Goal: Navigation & Orientation: Find specific page/section

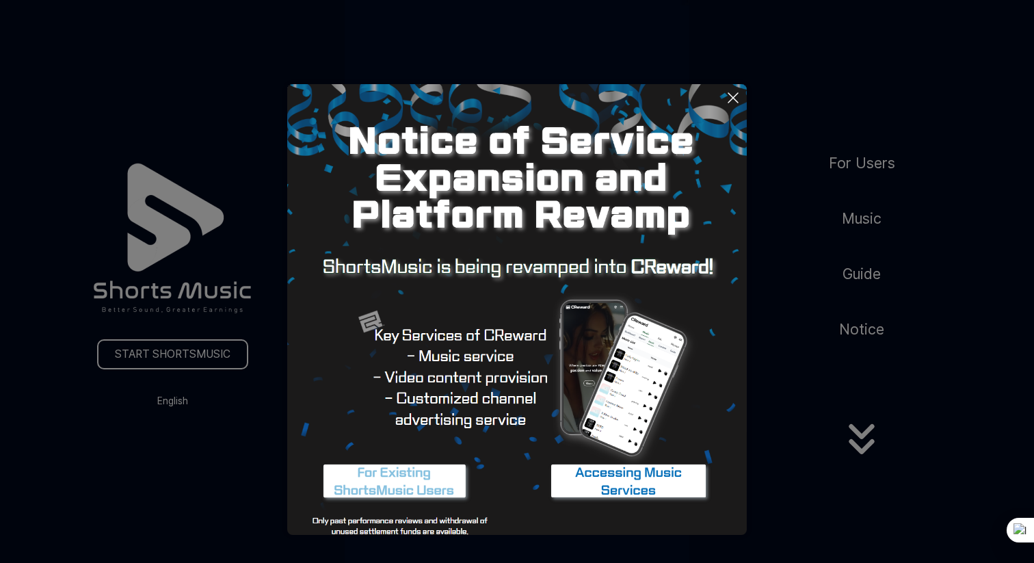
click at [738, 94] on icon at bounding box center [733, 98] width 16 height 16
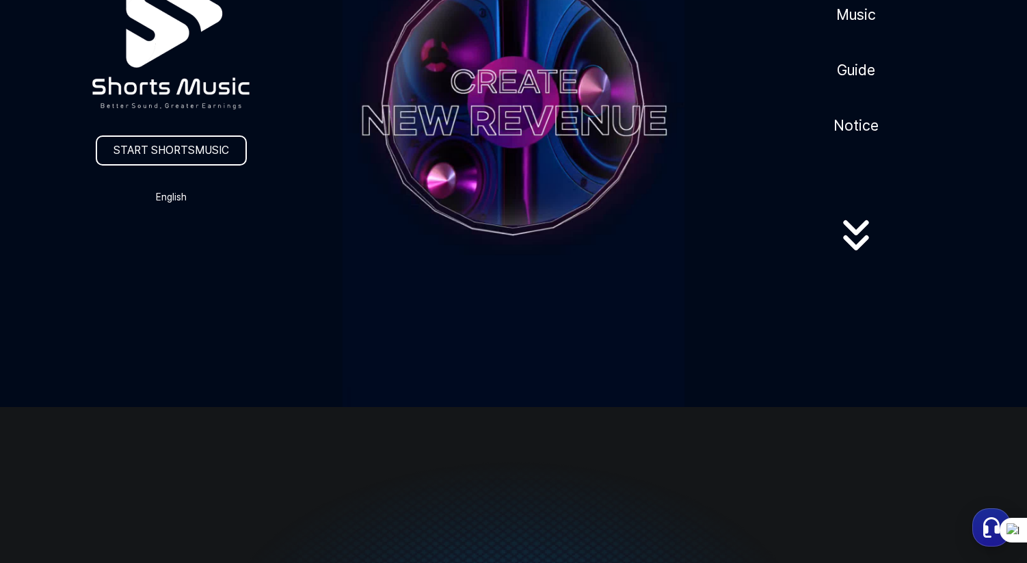
scroll to position [198, 0]
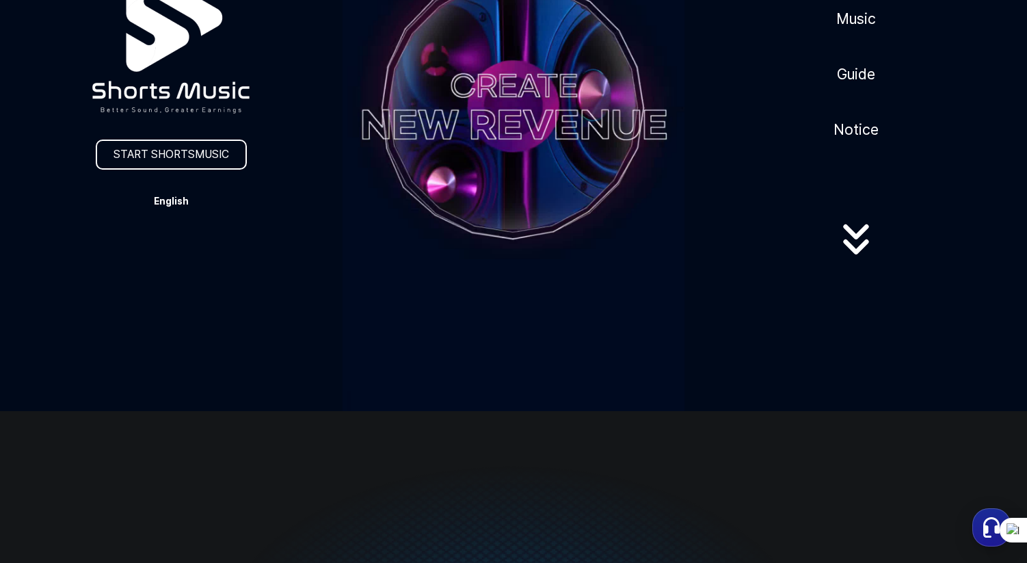
click at [183, 196] on button "English" at bounding box center [171, 200] width 66 height 19
click at [288, 209] on button at bounding box center [513, 281] width 1027 height 563
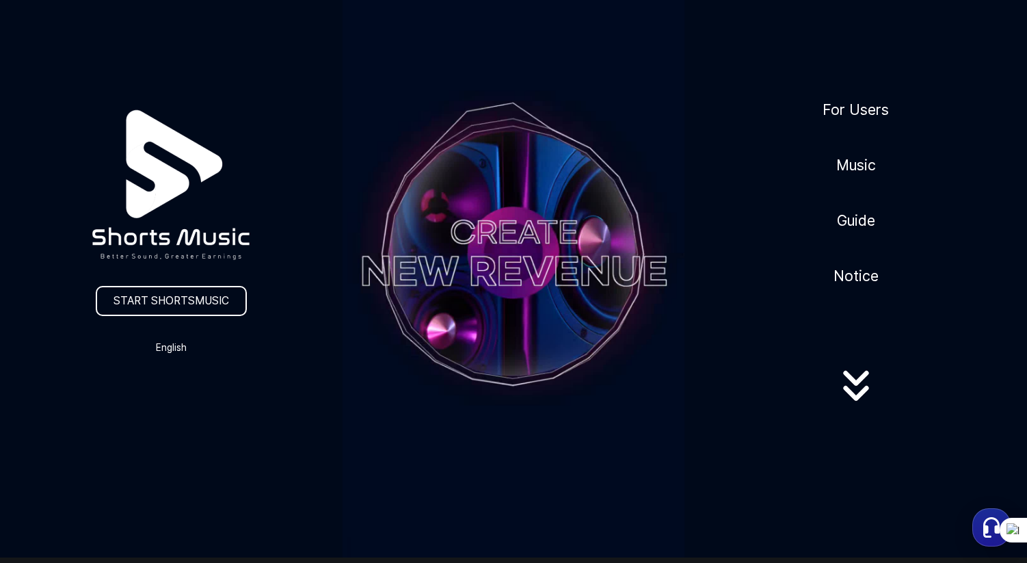
scroll to position [41, 0]
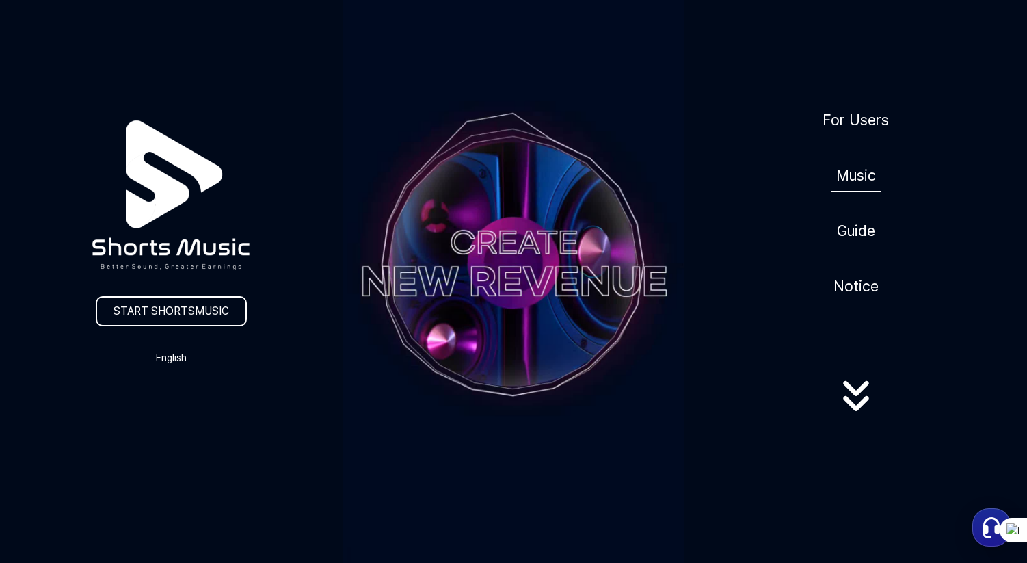
click at [849, 162] on link "Music" at bounding box center [856, 175] width 51 height 33
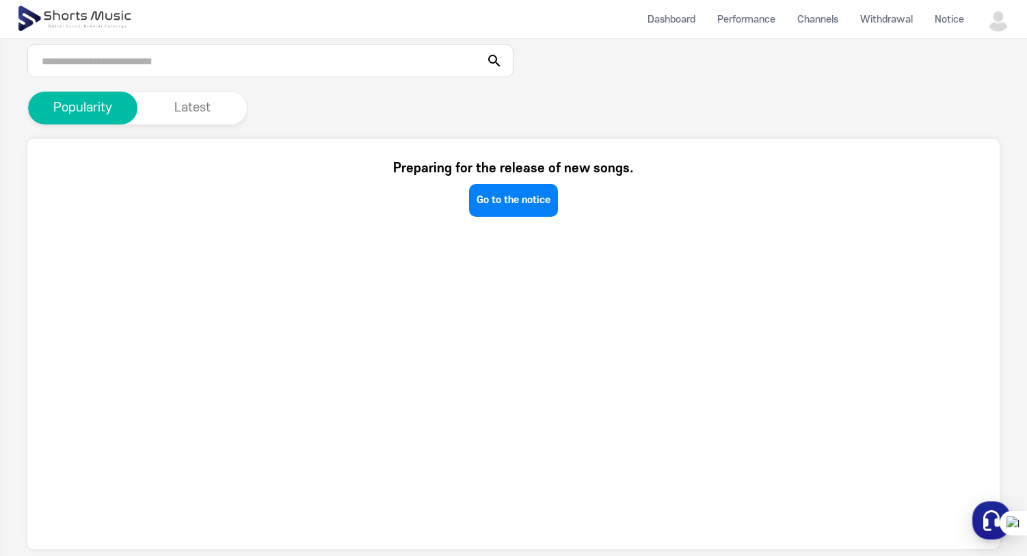
scroll to position [241, 2]
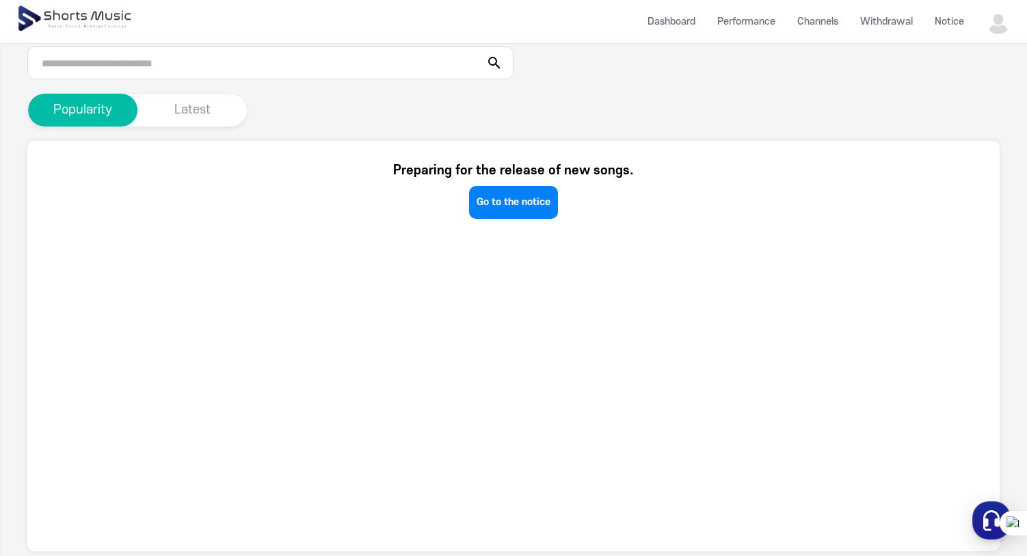
click at [194, 113] on button "Latest" at bounding box center [191, 110] width 109 height 33
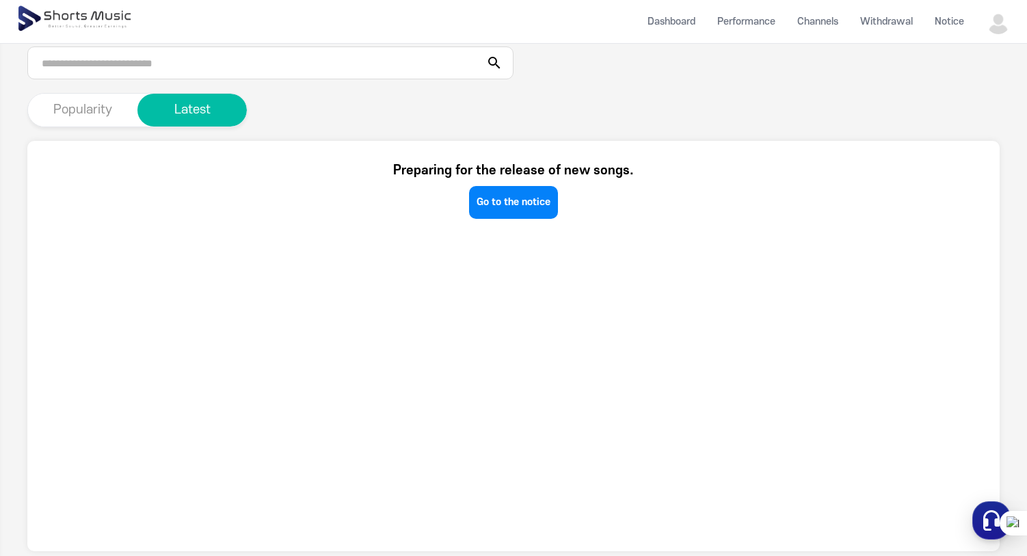
click at [96, 113] on button "Popularity" at bounding box center [82, 110] width 109 height 33
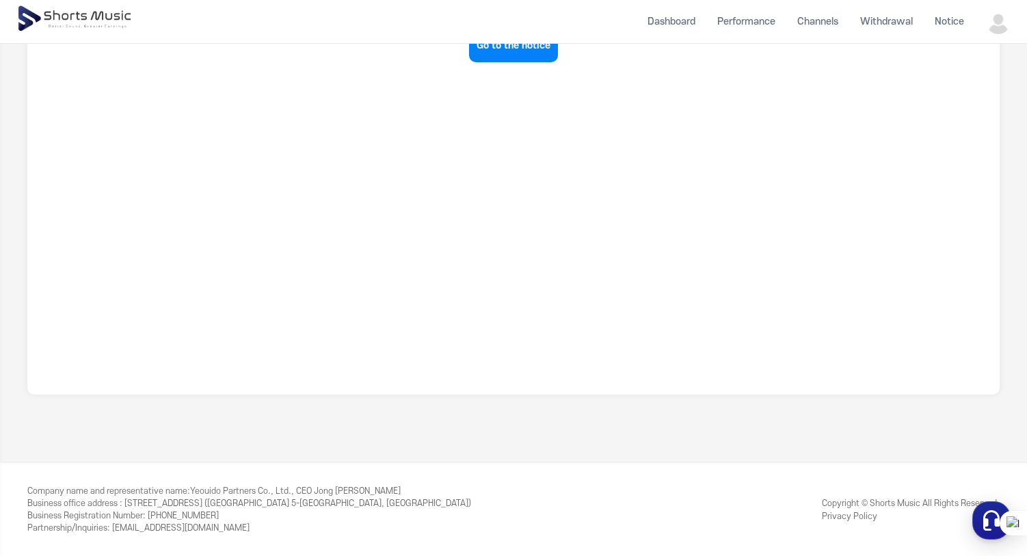
scroll to position [255, 0]
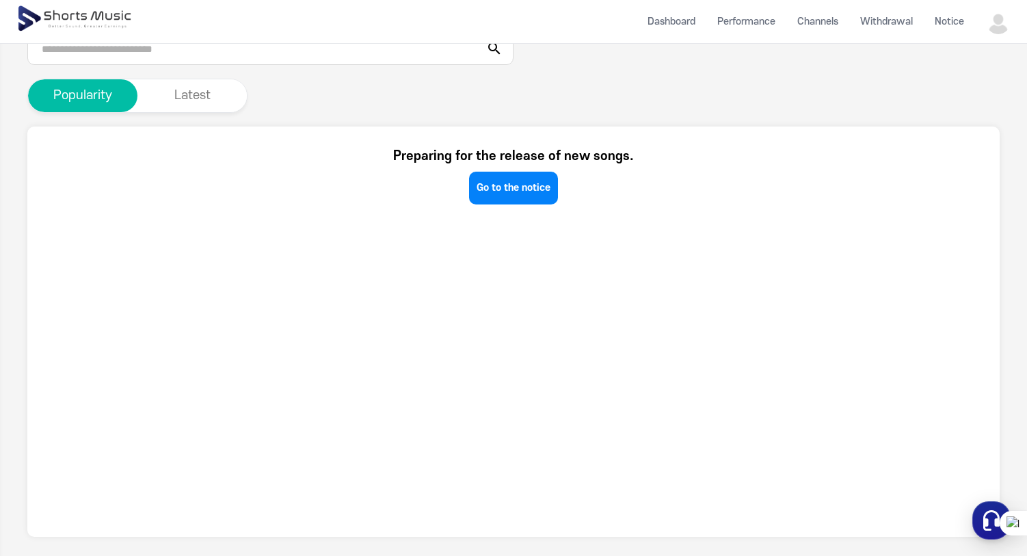
click at [535, 210] on section "Preparing for the release of new songs. Go to the notice" at bounding box center [513, 331] width 972 height 410
click at [538, 189] on link "Go to the notice" at bounding box center [513, 188] width 89 height 33
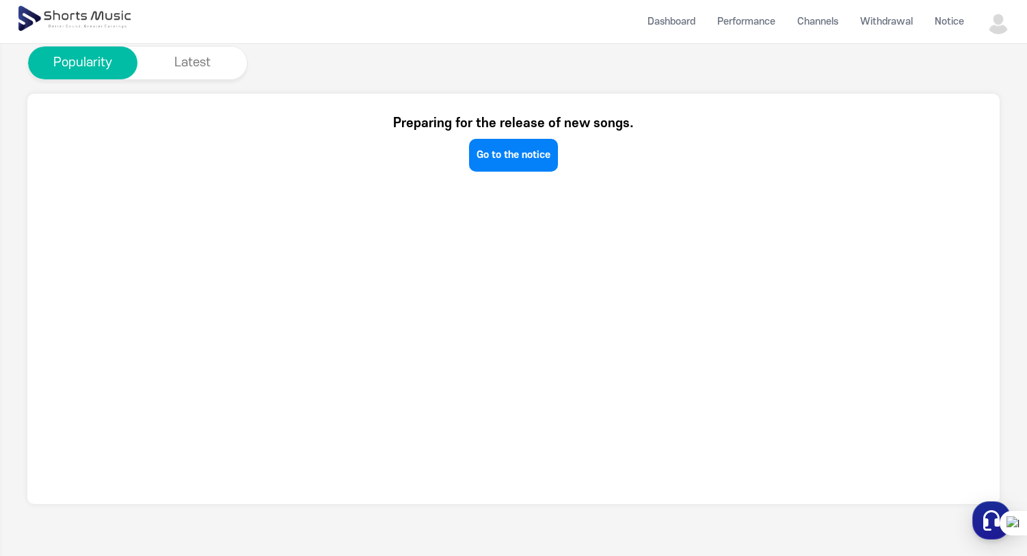
scroll to position [288, 0]
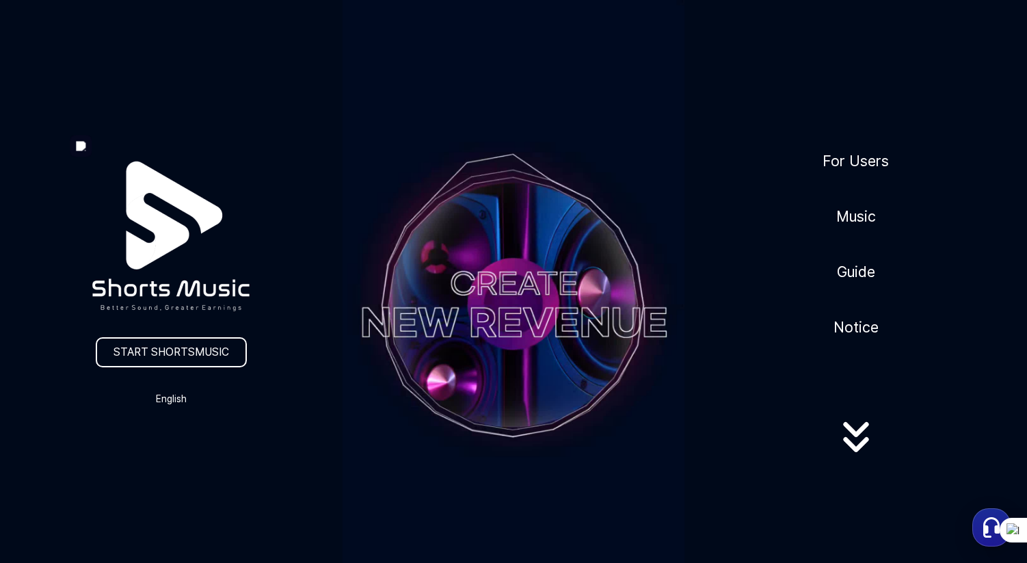
scroll to position [18, 0]
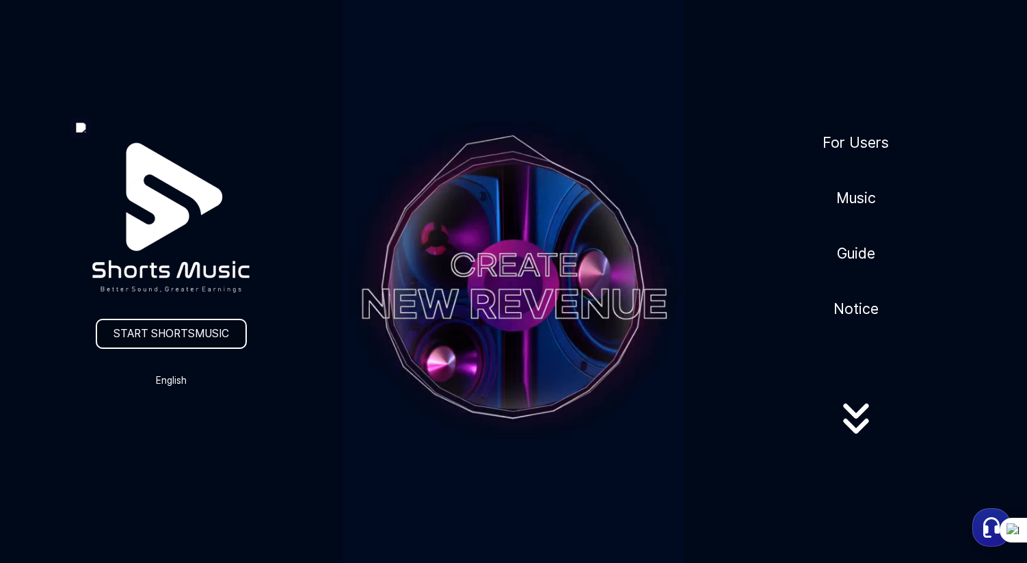
click at [212, 327] on link "START SHORTSMUSIC" at bounding box center [171, 334] width 151 height 30
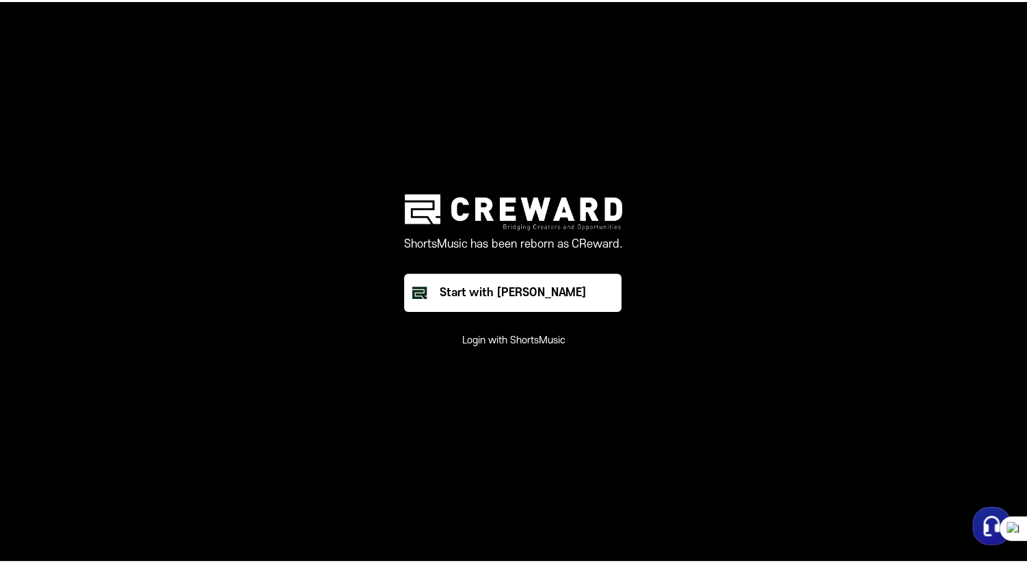
scroll to position [18, 0]
